Goal: Information Seeking & Learning: Understand process/instructions

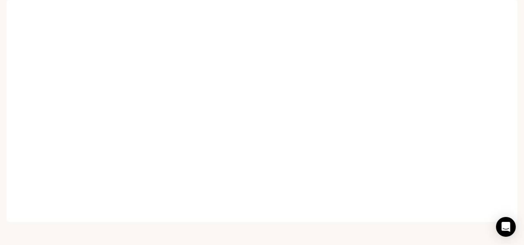
click at [475, 7] on span "Documentation" at bounding box center [470, 12] width 44 height 10
